Goal: Task Accomplishment & Management: Use online tool/utility

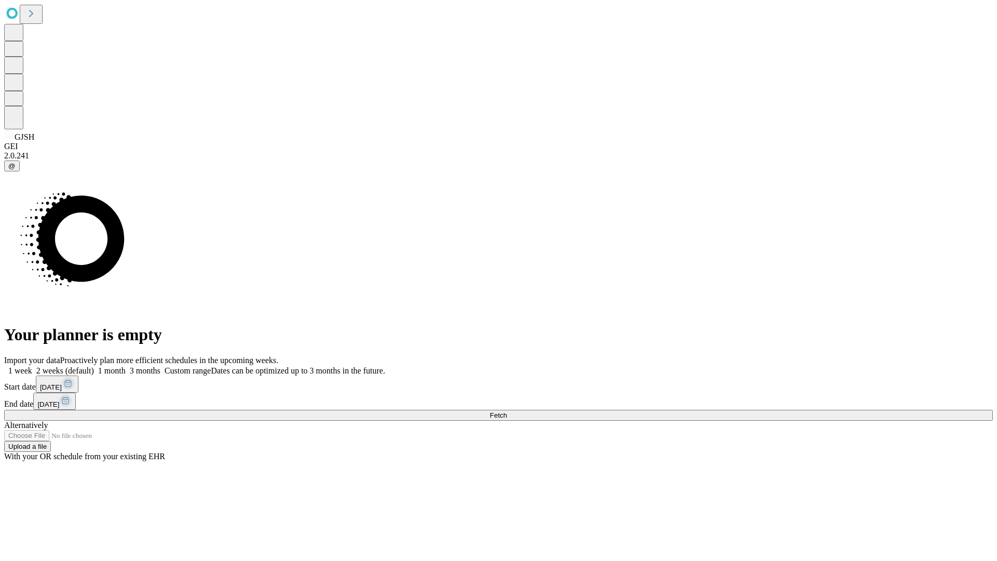
click at [507, 411] on span "Fetch" at bounding box center [498, 415] width 17 height 8
